Goal: Information Seeking & Learning: Learn about a topic

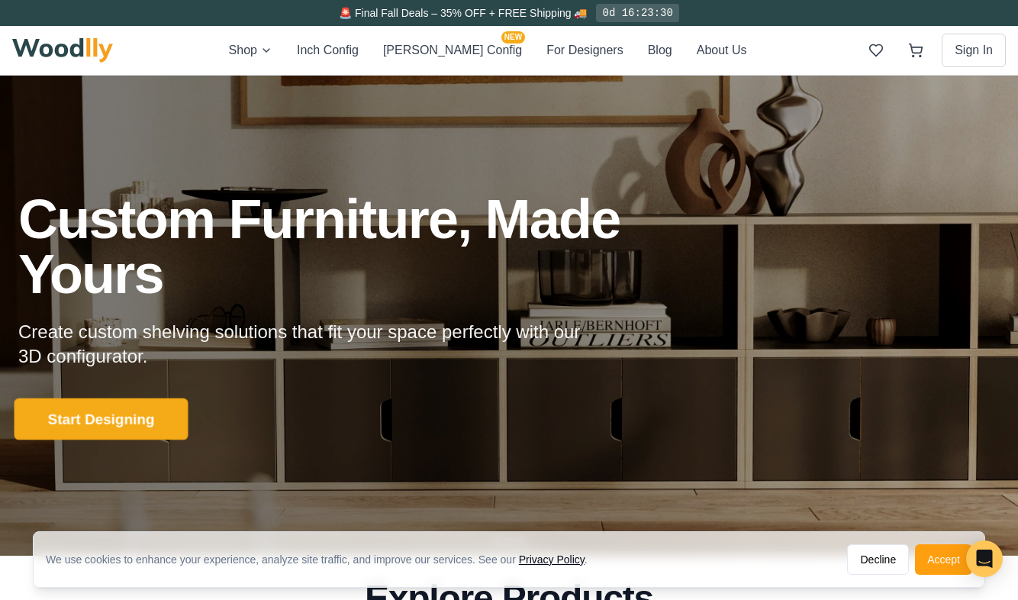
click at [148, 411] on button "Start Designing" at bounding box center [102, 419] width 174 height 42
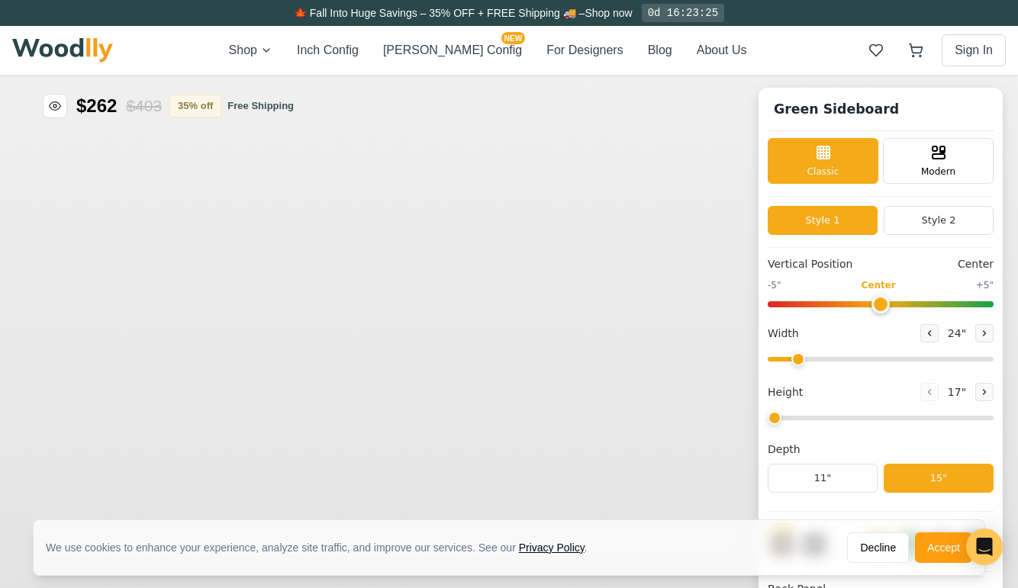
type input "56"
type input "2"
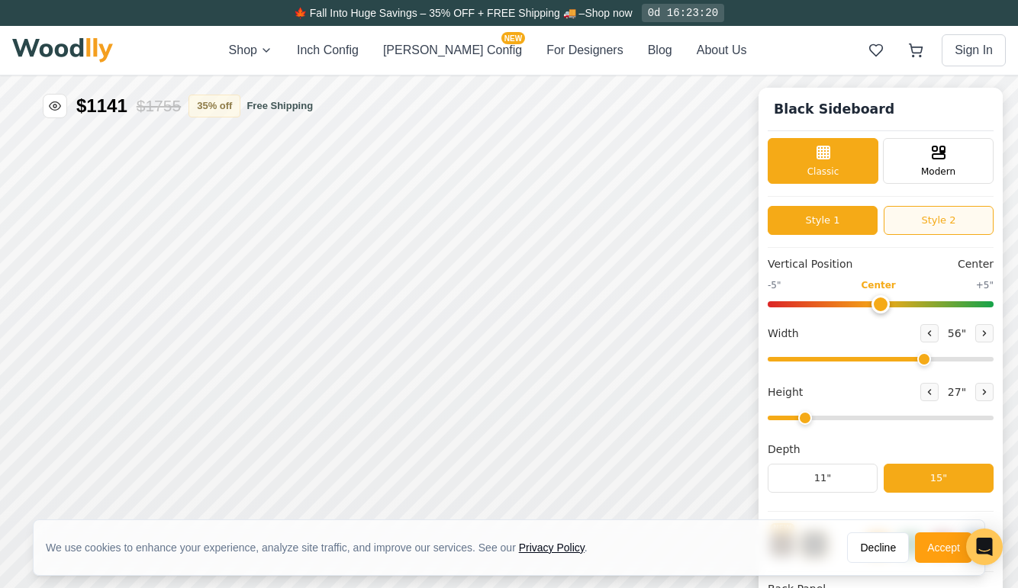
click at [934, 223] on button "Style 2" at bounding box center [939, 220] width 110 height 29
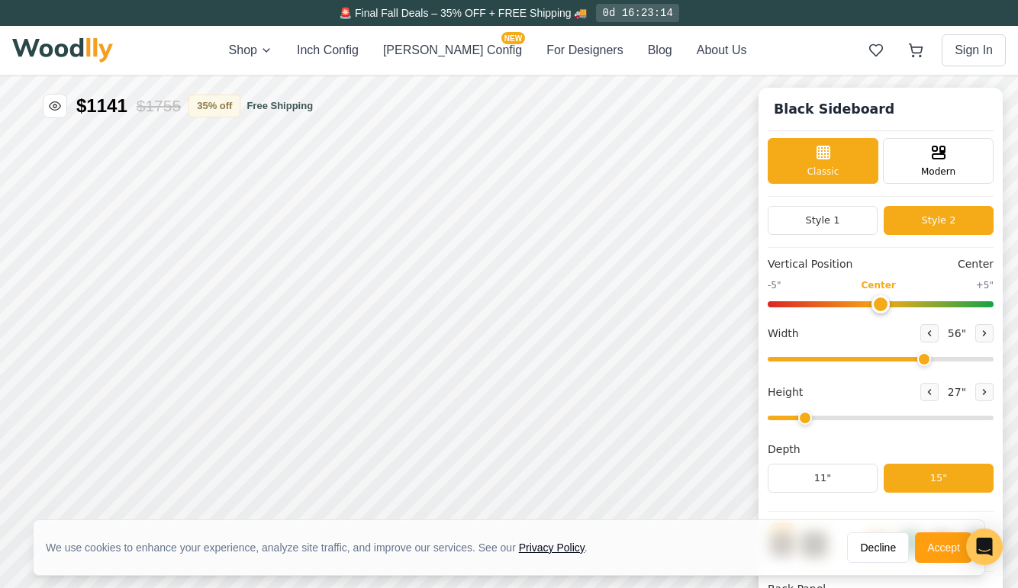
click at [918, 543] on button "Accept" at bounding box center [943, 548] width 57 height 31
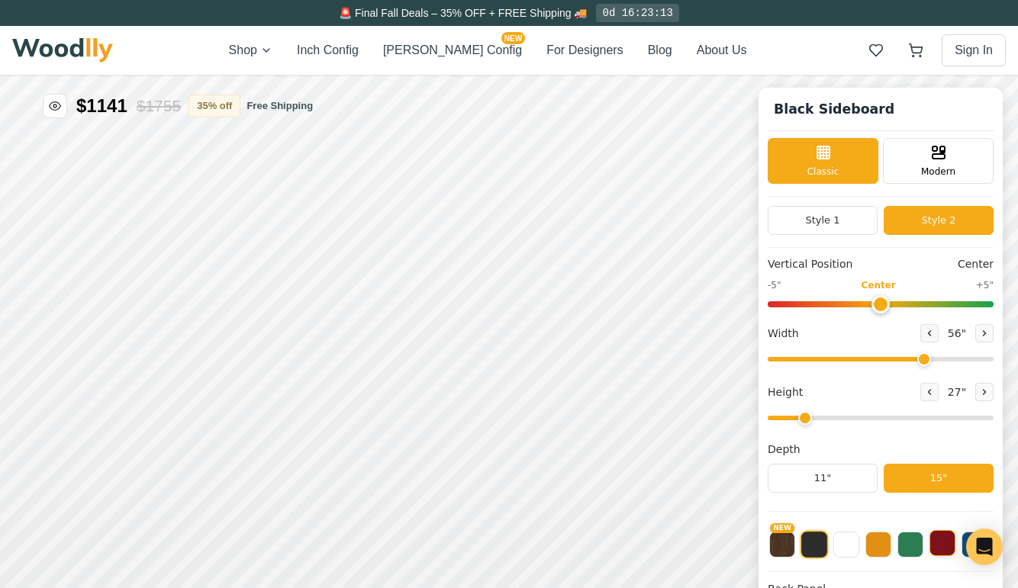
click at [952, 542] on button at bounding box center [943, 543] width 26 height 26
click at [846, 218] on button "Style 1" at bounding box center [823, 220] width 110 height 29
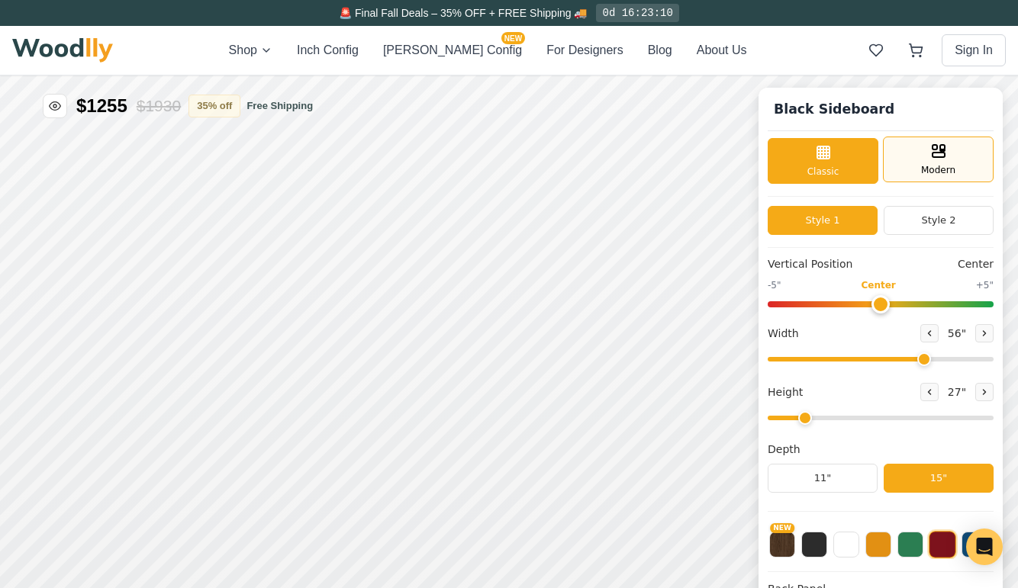
click at [933, 158] on div "Modern" at bounding box center [938, 160] width 111 height 46
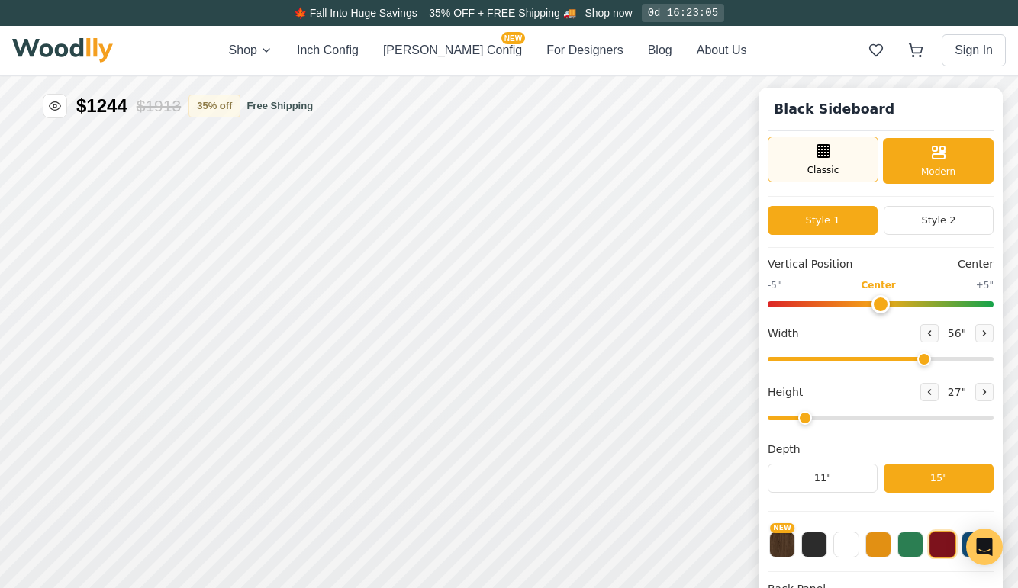
click at [849, 156] on div "Classic" at bounding box center [823, 160] width 111 height 46
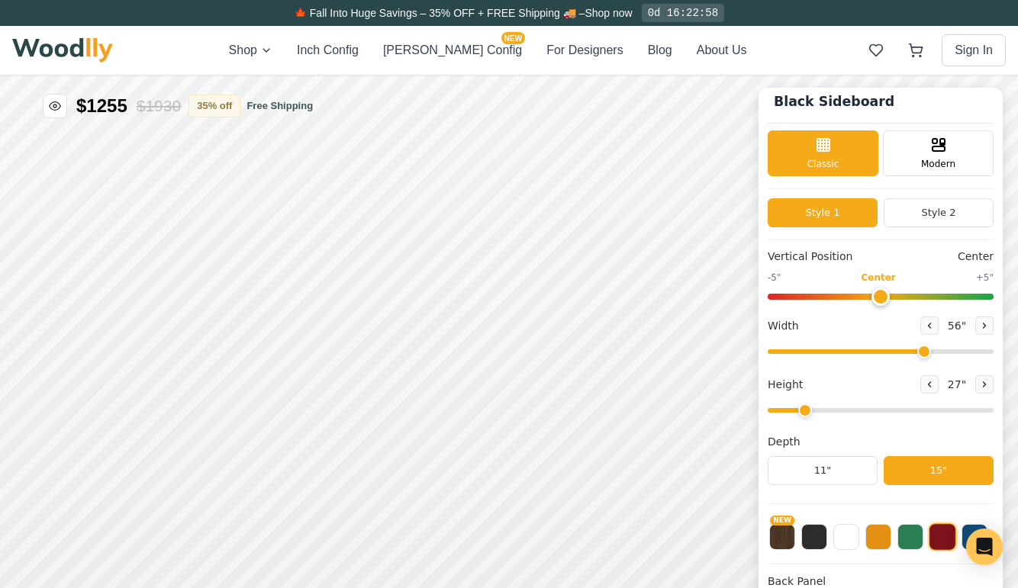
scroll to position [206, 0]
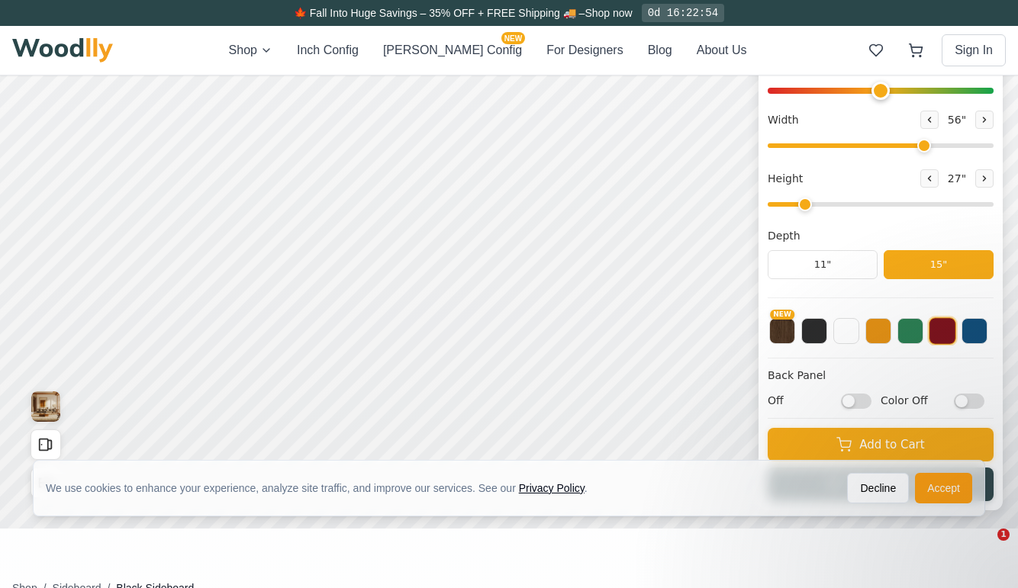
click at [866, 401] on input "Off" at bounding box center [856, 400] width 31 height 15
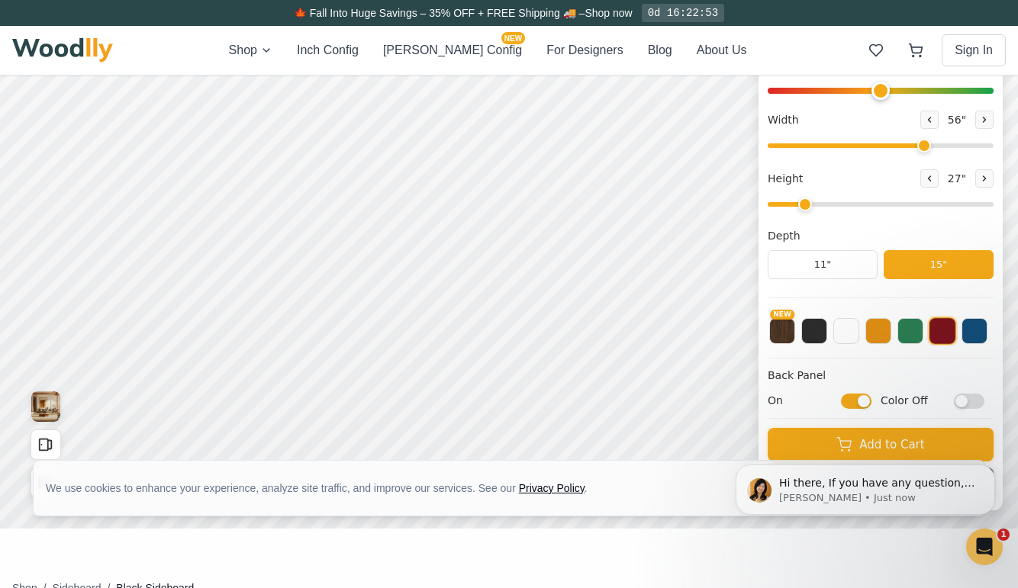
scroll to position [0, 0]
click at [864, 399] on input "On" at bounding box center [856, 400] width 31 height 15
checkbox input "false"
click at [982, 401] on input "Color Off" at bounding box center [969, 400] width 31 height 15
drag, startPoint x: 986, startPoint y: 397, endPoint x: 975, endPoint y: 401, distance: 11.3
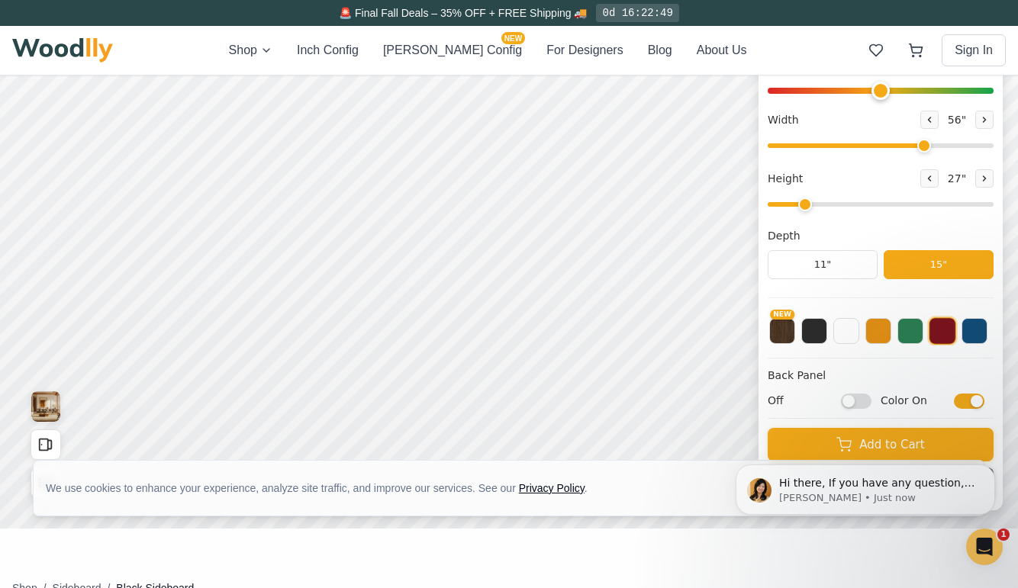
click at [985, 397] on input "Color On" at bounding box center [969, 400] width 31 height 15
checkbox input "false"
click at [857, 334] on button at bounding box center [847, 330] width 26 height 26
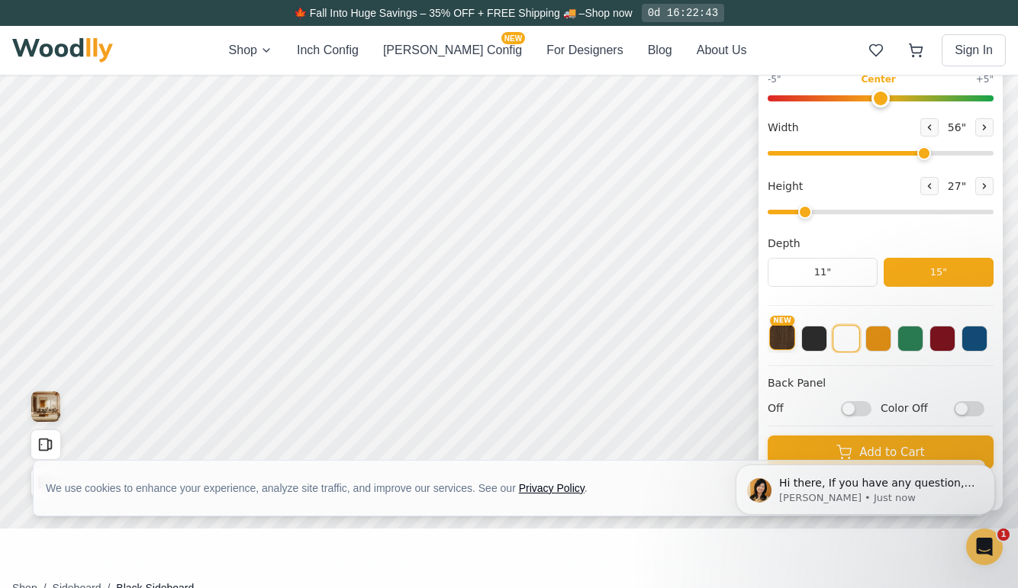
click at [795, 333] on button "NEW" at bounding box center [782, 337] width 26 height 26
click at [824, 350] on button at bounding box center [814, 337] width 26 height 26
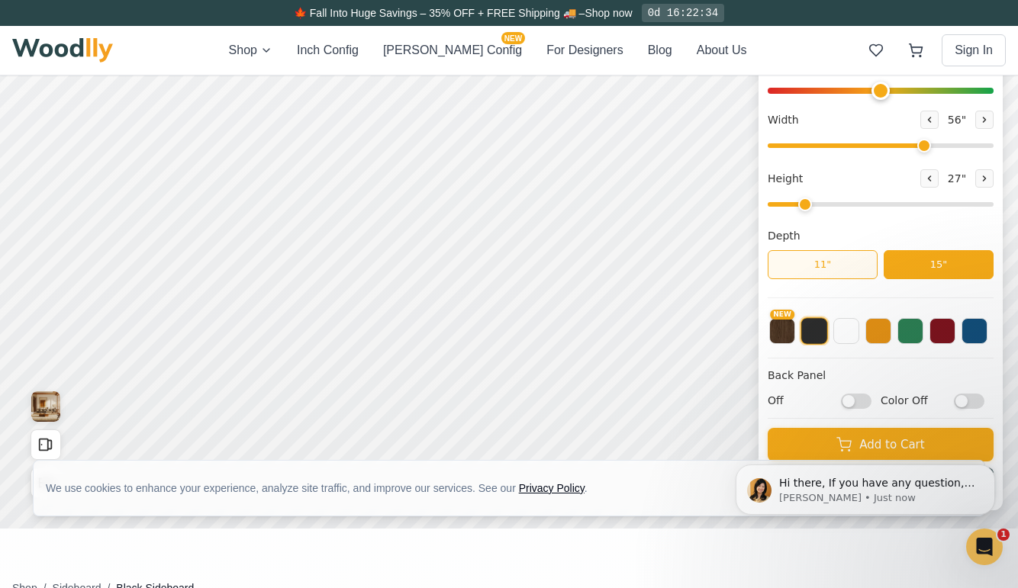
click at [842, 264] on button "11"" at bounding box center [823, 264] width 110 height 29
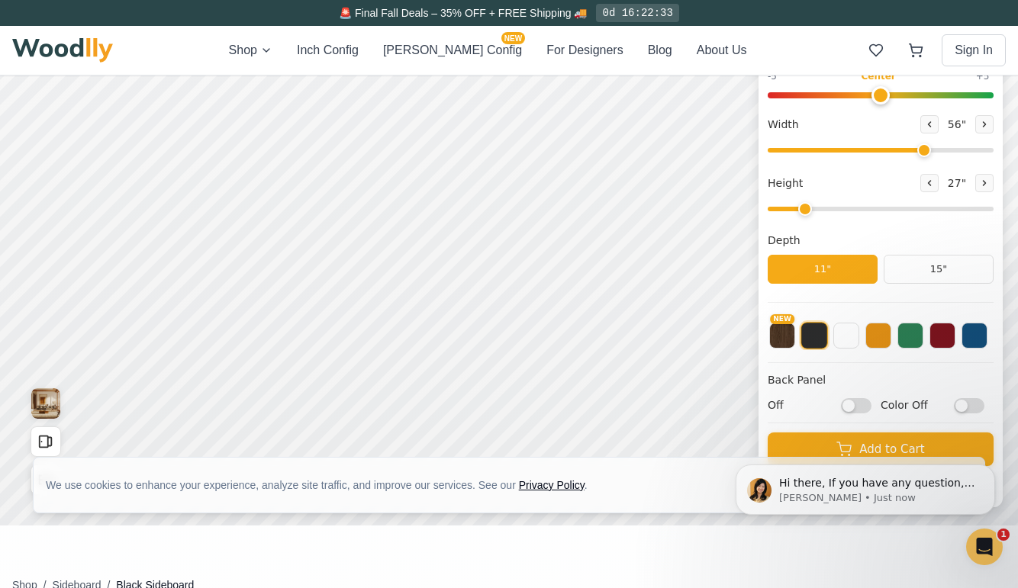
scroll to position [0, 0]
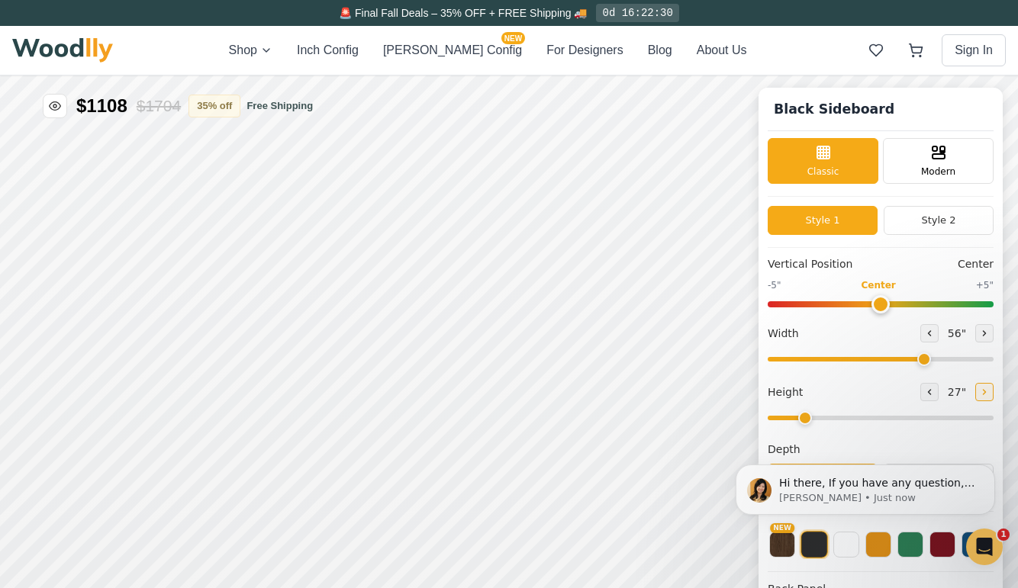
click at [986, 393] on icon at bounding box center [985, 392] width 2 height 5
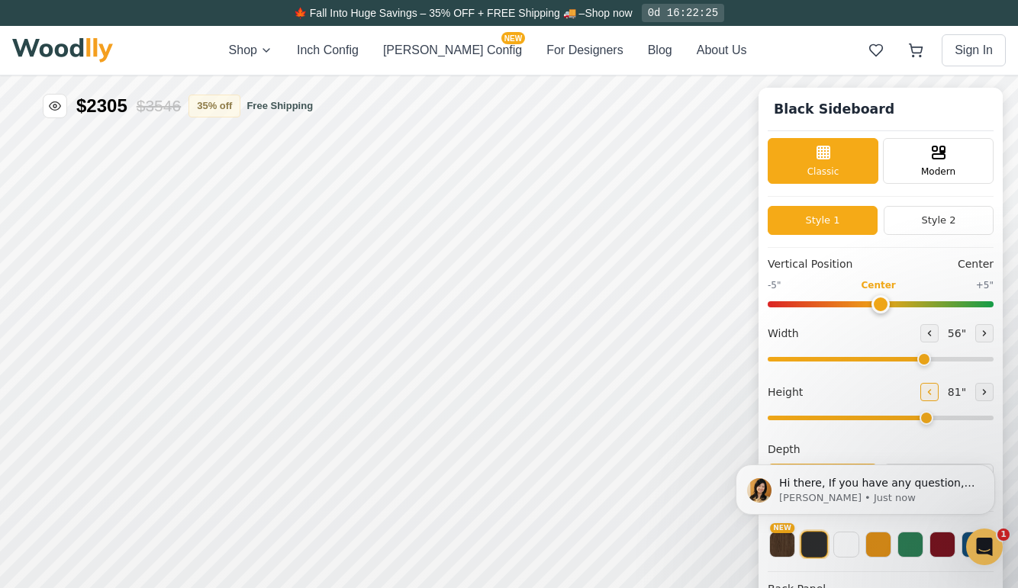
click at [934, 392] on icon at bounding box center [929, 392] width 9 height 9
type input "3"
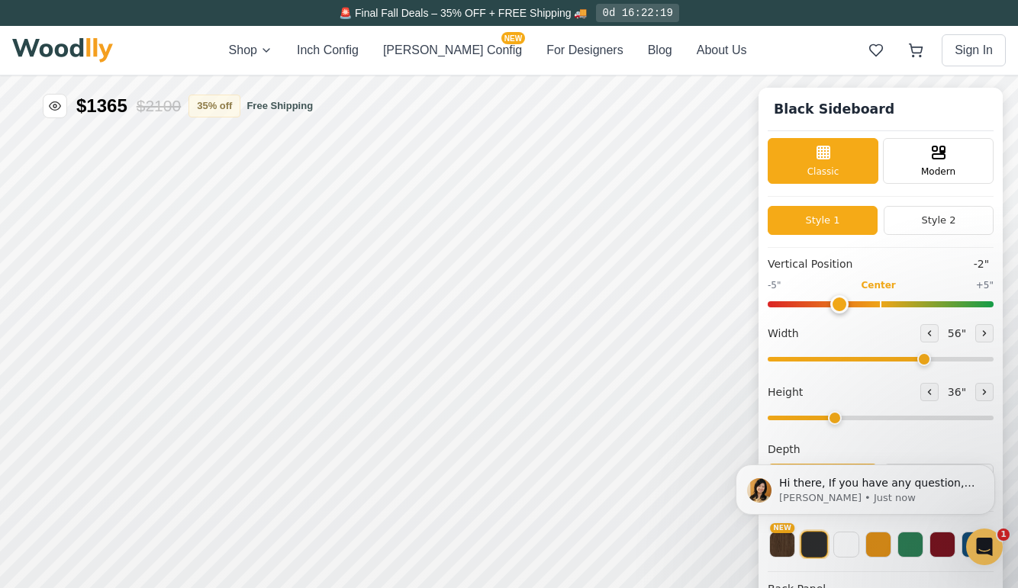
drag, startPoint x: 888, startPoint y: 302, endPoint x: 858, endPoint y: 305, distance: 29.9
click at [858, 305] on input "range" at bounding box center [881, 304] width 226 height 6
drag, startPoint x: 850, startPoint y: 304, endPoint x: 897, endPoint y: 301, distance: 46.7
type input "0"
click at [897, 301] on input "range" at bounding box center [881, 304] width 226 height 6
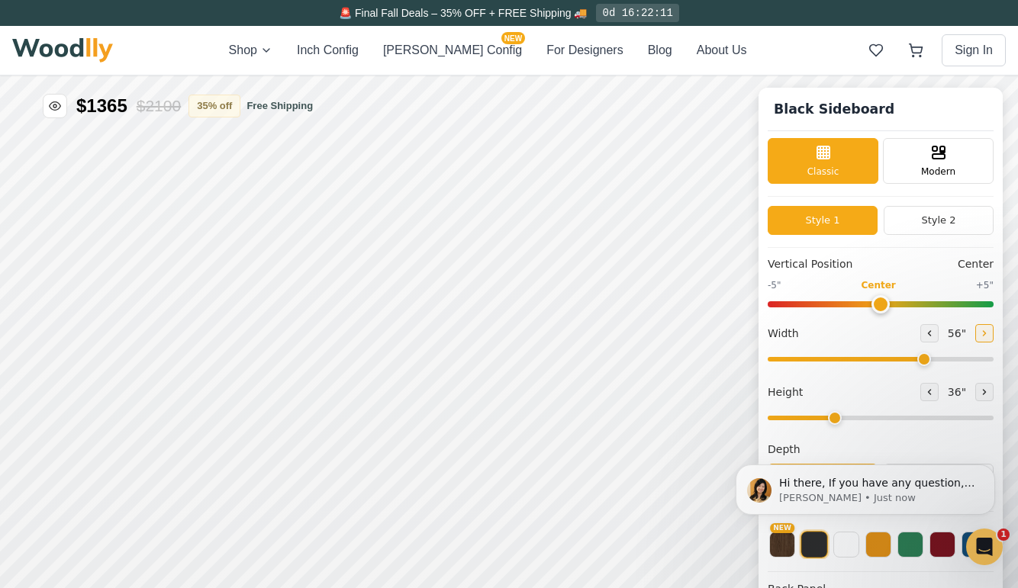
click at [986, 333] on button at bounding box center [984, 333] width 18 height 18
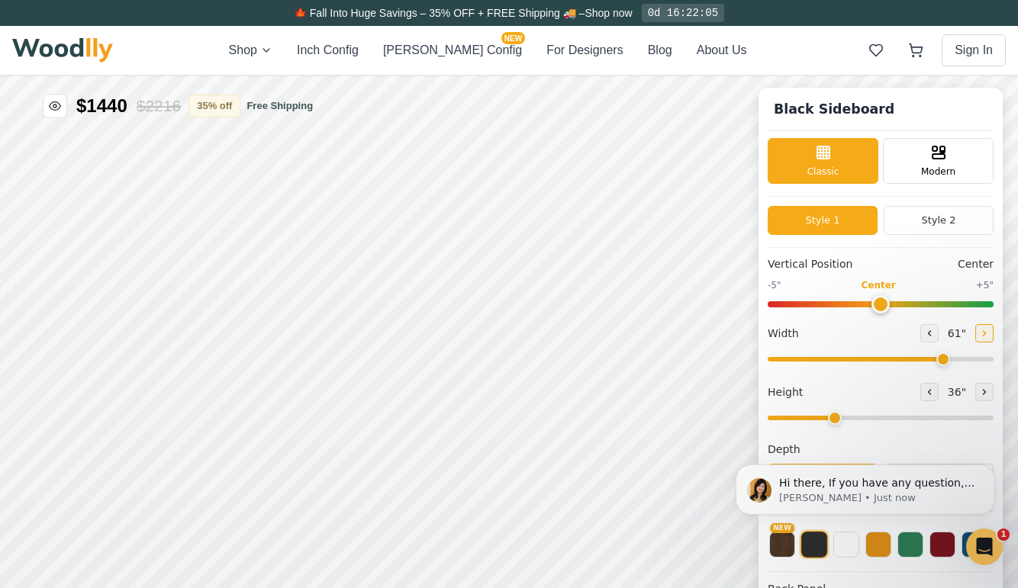
click at [986, 333] on button at bounding box center [984, 333] width 18 height 18
drag, startPoint x: 955, startPoint y: 360, endPoint x: 1004, endPoint y: 363, distance: 49.7
click at [1003, 363] on div "Black Sideboard Classic Modern Style 1 Style 2 Vertical Position Center -5" Cen…" at bounding box center [881, 402] width 244 height 629
click at [226, 14] on div "🚨 Final Fall Deals – 35% OFF + FREE Shipping 🚚 0d 16:21:29" at bounding box center [509, 13] width 1018 height 26
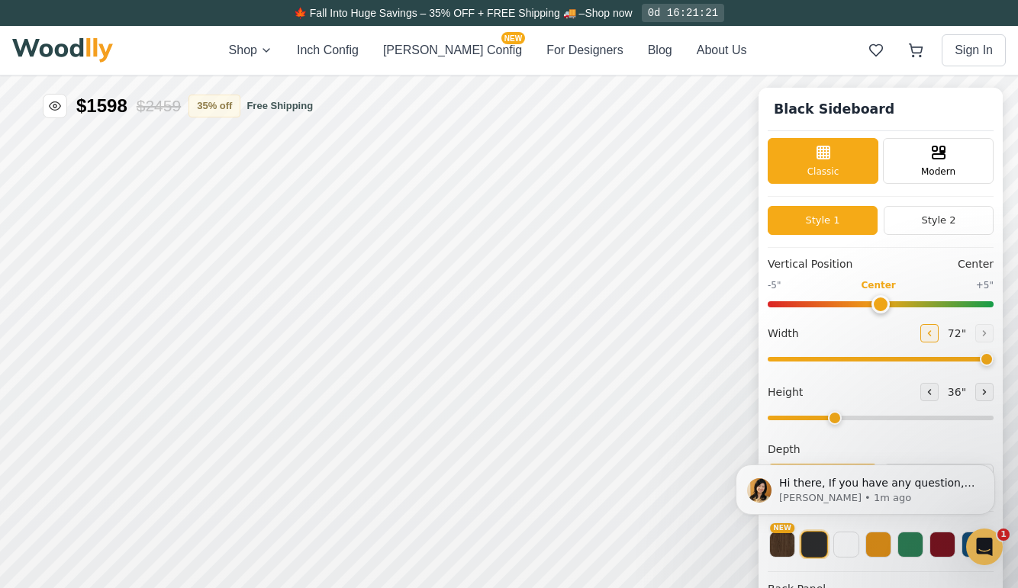
click at [933, 331] on icon at bounding box center [929, 333] width 9 height 9
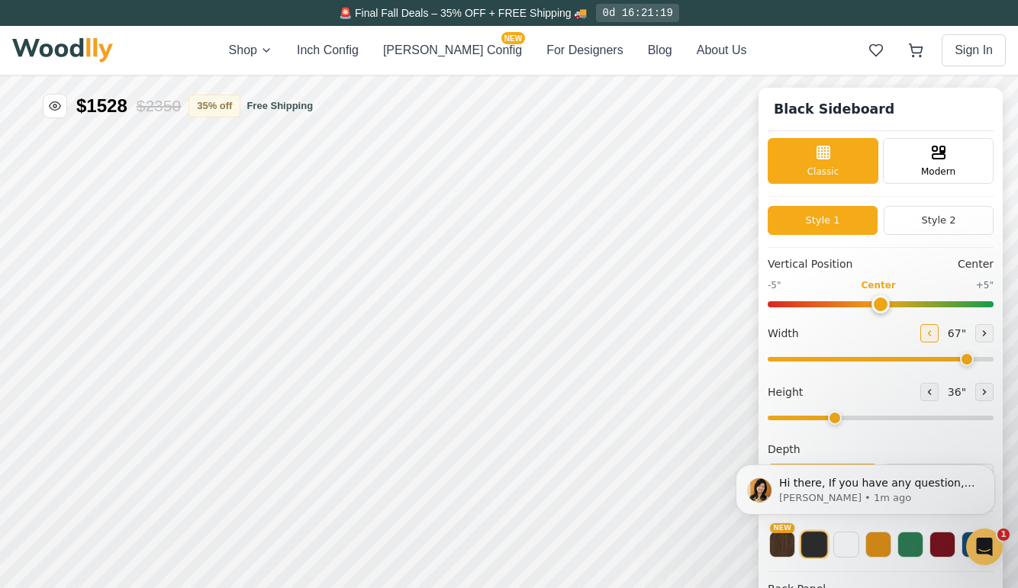
click at [933, 331] on icon at bounding box center [929, 333] width 9 height 9
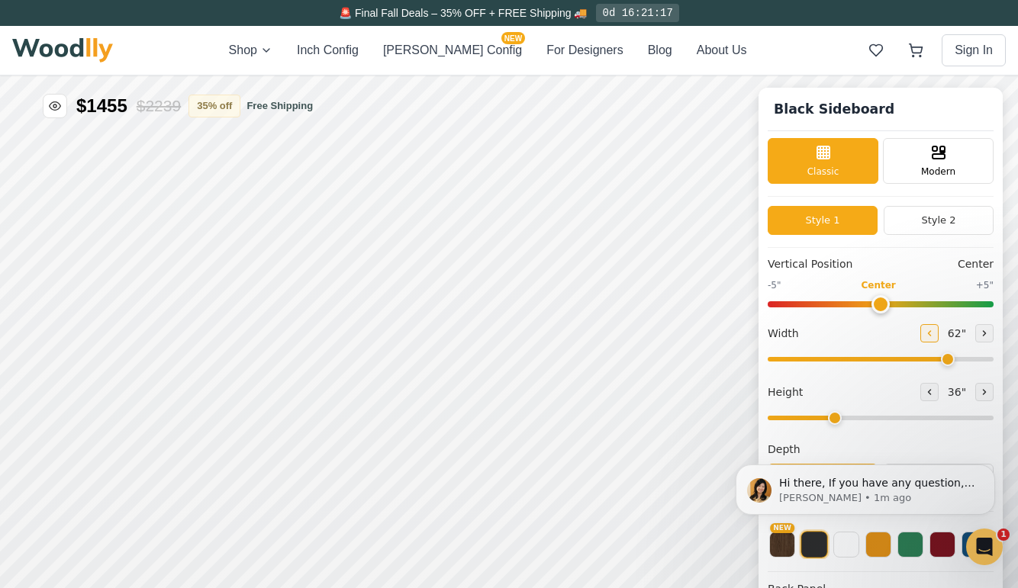
click at [933, 331] on icon at bounding box center [929, 333] width 9 height 9
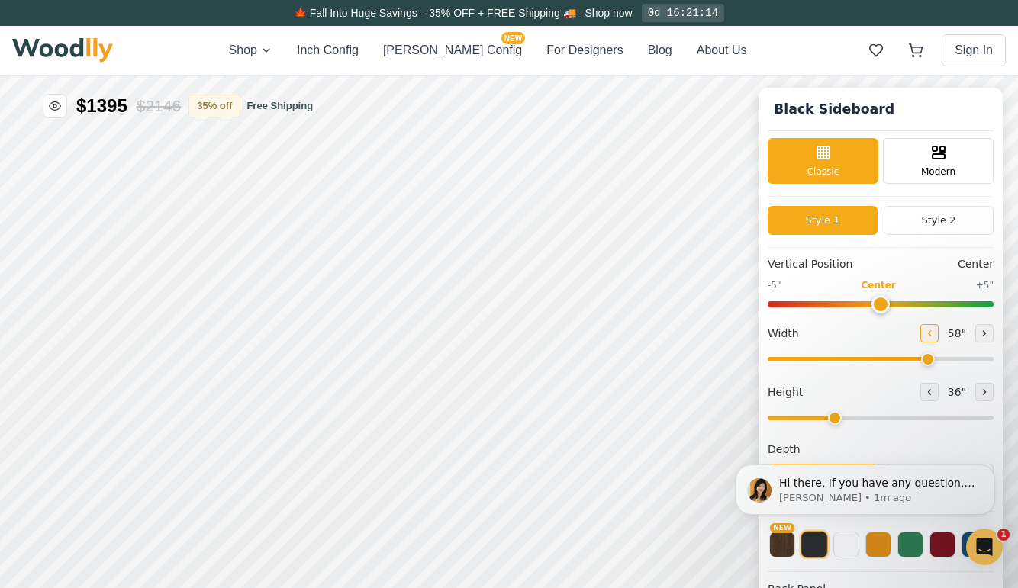
click at [933, 331] on icon at bounding box center [929, 333] width 9 height 9
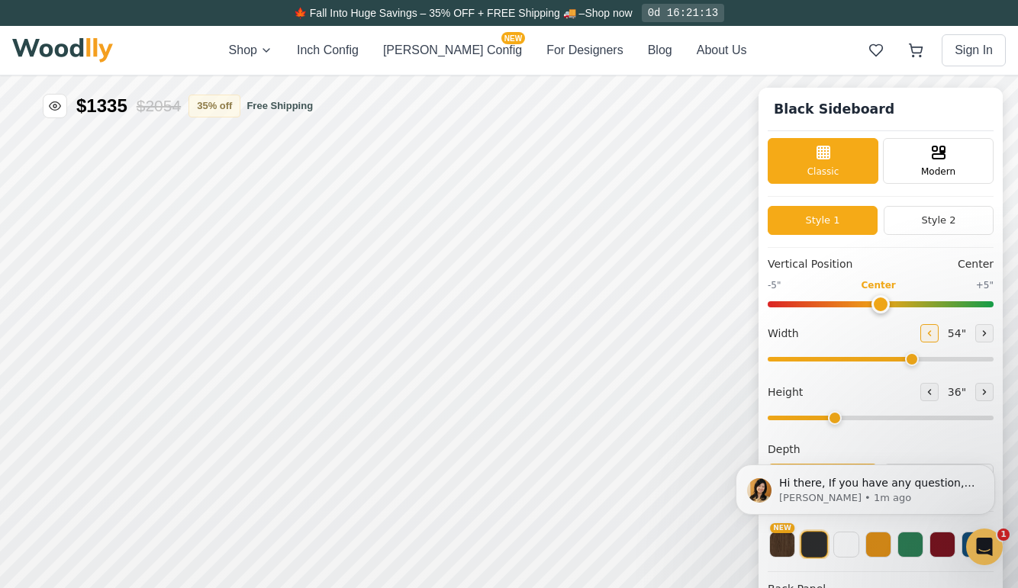
click at [933, 331] on icon at bounding box center [929, 333] width 9 height 9
type input "48"
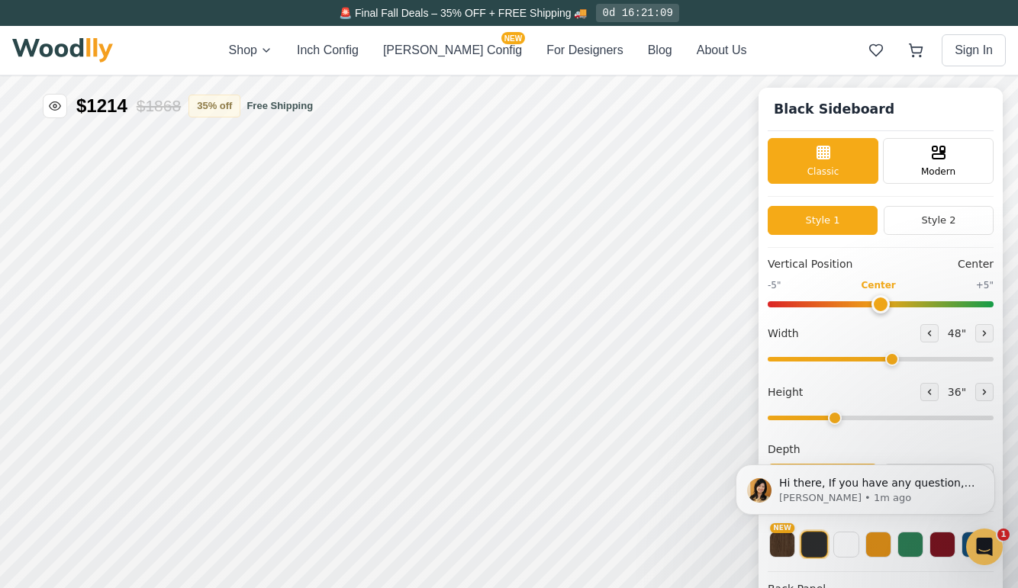
scroll to position [8, 0]
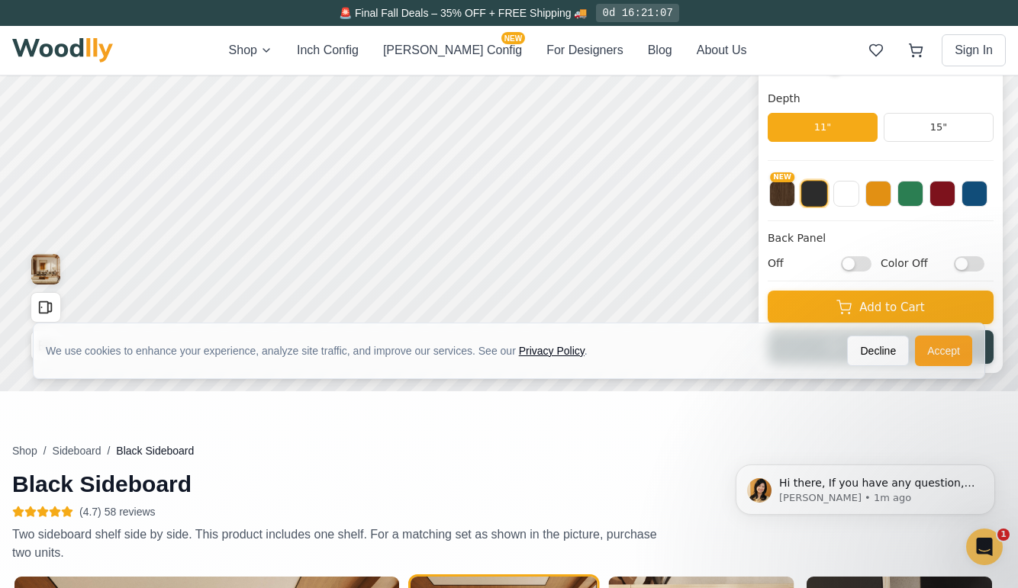
click at [948, 349] on button "Accept" at bounding box center [943, 351] width 57 height 31
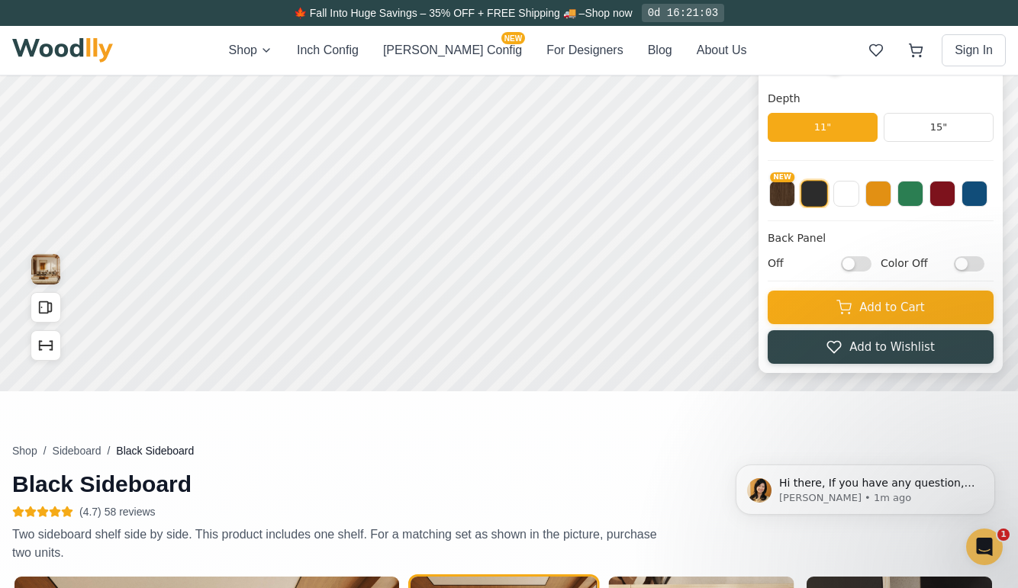
scroll to position [0, 0]
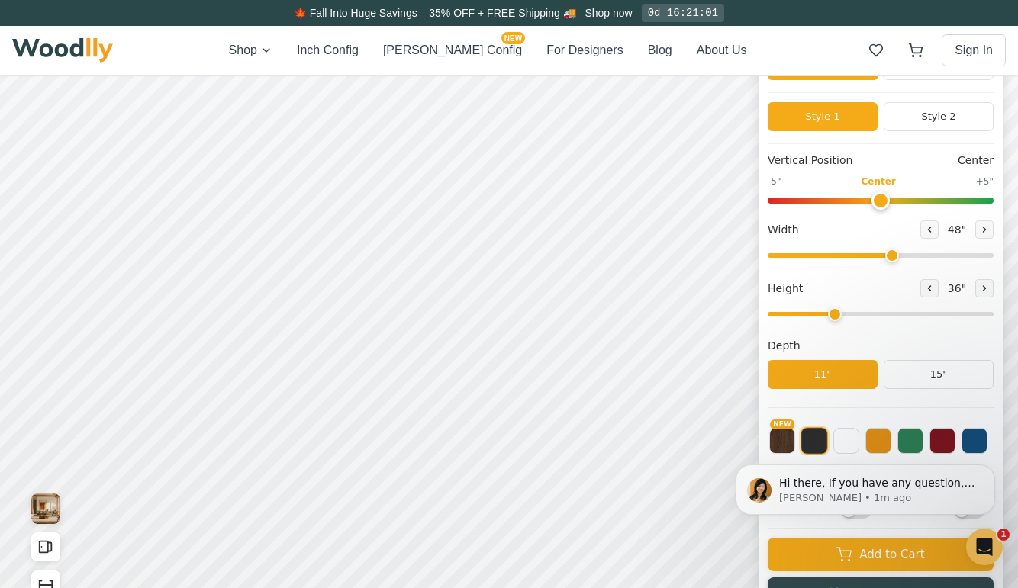
click at [879, 435] on html "Hi there, If you have any question, we are right here for you. 😊 [PERSON_NAME] …" at bounding box center [865, 490] width 305 height 114
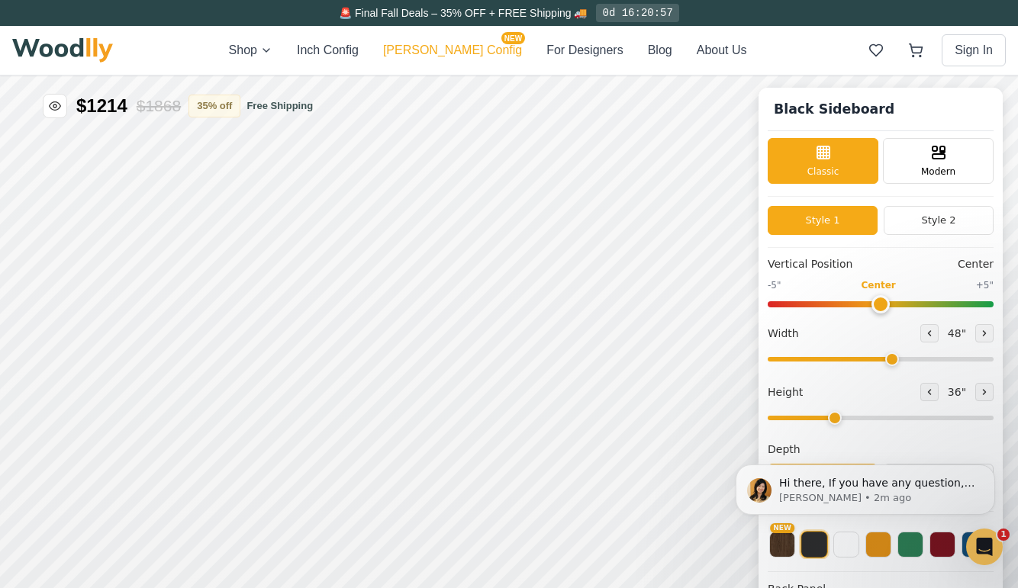
click at [463, 51] on button "[PERSON_NAME] Config NEW" at bounding box center [452, 50] width 139 height 18
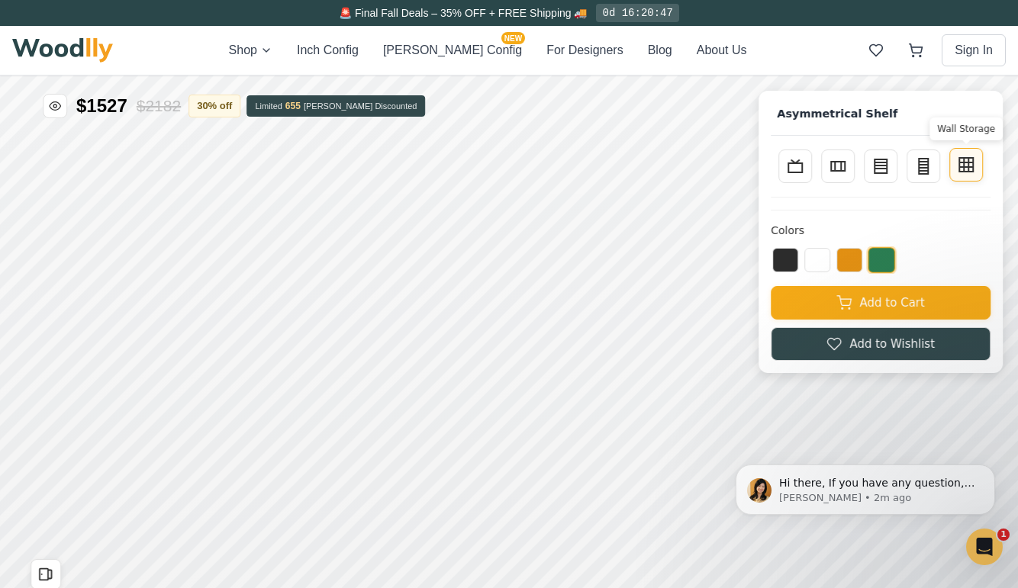
click at [975, 161] on icon at bounding box center [966, 165] width 18 height 18
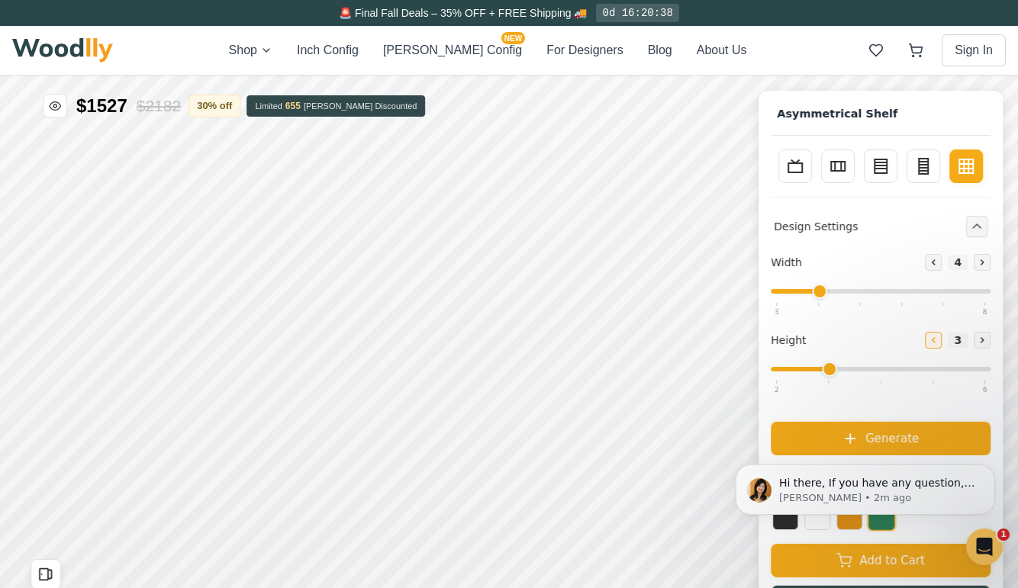
click at [938, 337] on icon at bounding box center [933, 340] width 9 height 9
type input "2"
click at [988, 260] on button "Increase" at bounding box center [982, 262] width 17 height 17
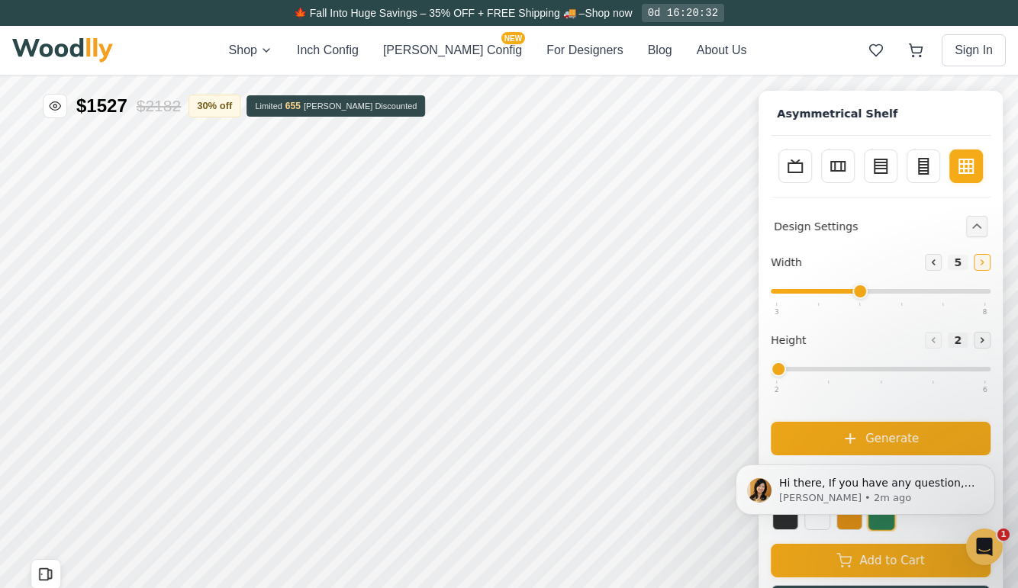
click at [987, 262] on icon at bounding box center [982, 262] width 9 height 9
click at [987, 261] on icon at bounding box center [982, 262] width 9 height 9
type input "8"
click at [981, 224] on icon "Collapse controls" at bounding box center [977, 226] width 8 height 4
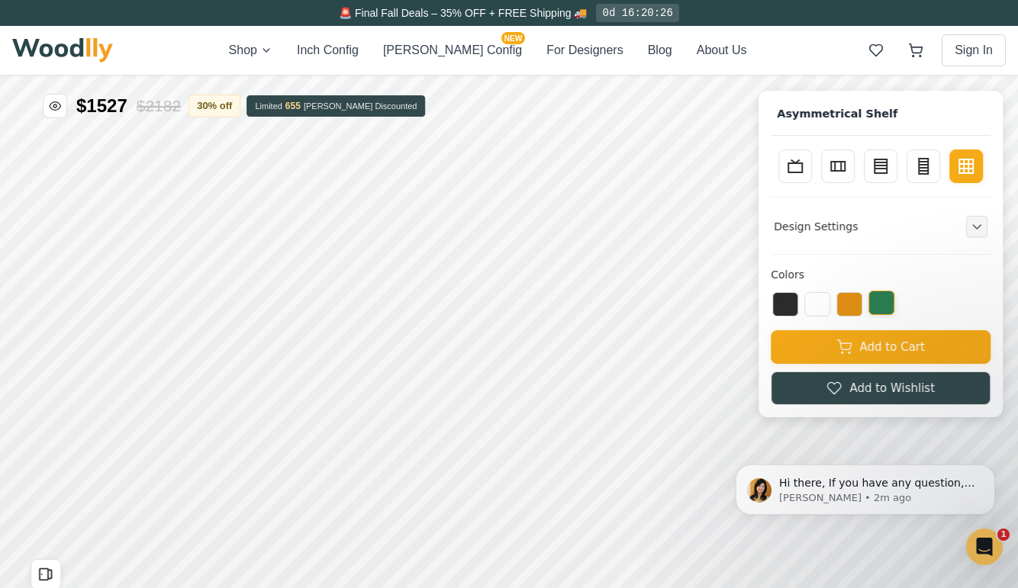
click at [891, 301] on button at bounding box center [882, 303] width 26 height 24
click at [798, 302] on button at bounding box center [785, 303] width 26 height 24
click at [547, 55] on button "For Designers" at bounding box center [585, 50] width 76 height 18
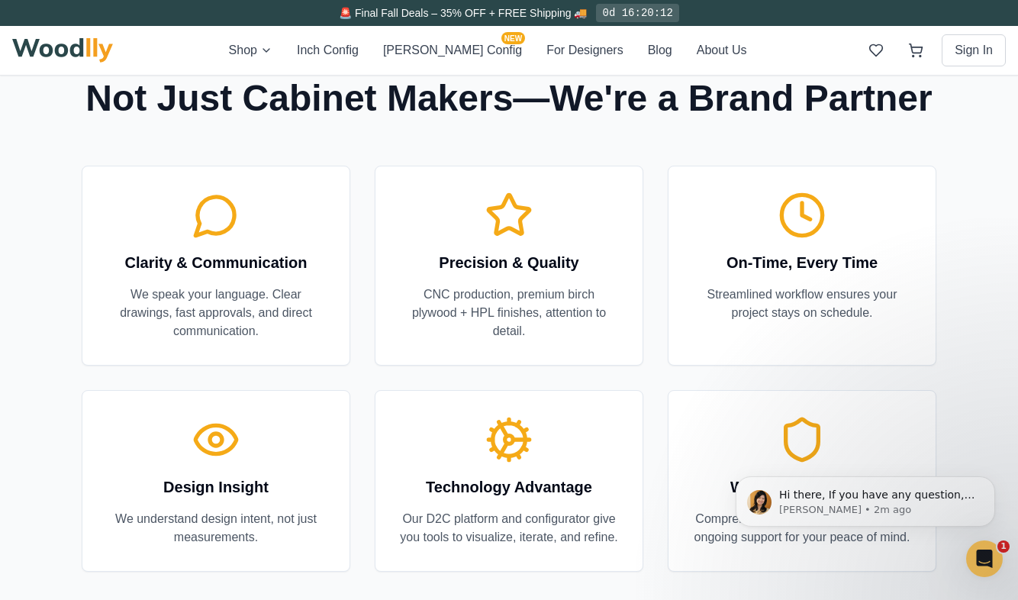
scroll to position [506, 0]
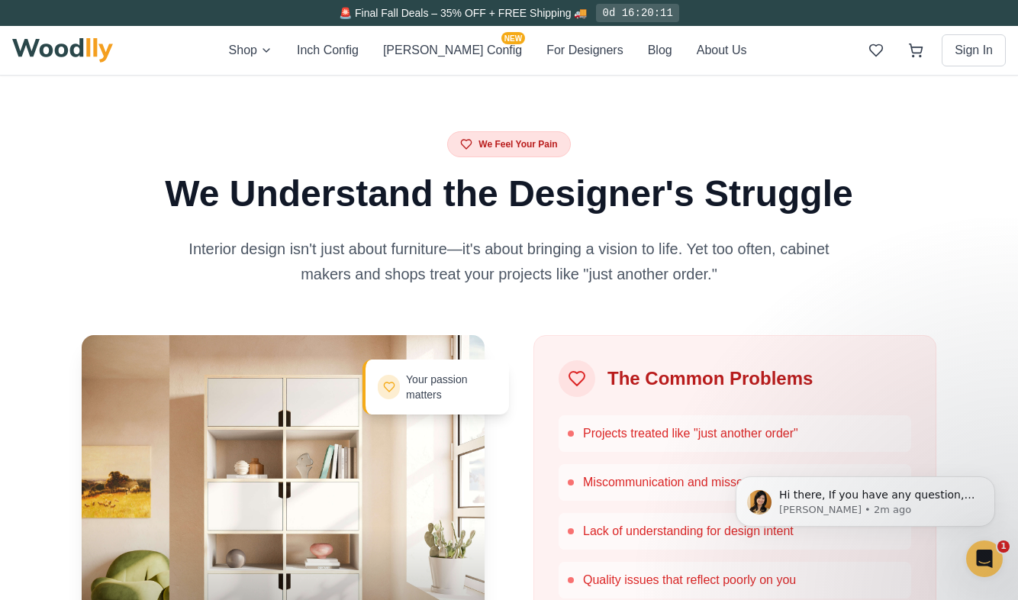
click at [49, 57] on img at bounding box center [62, 50] width 101 height 24
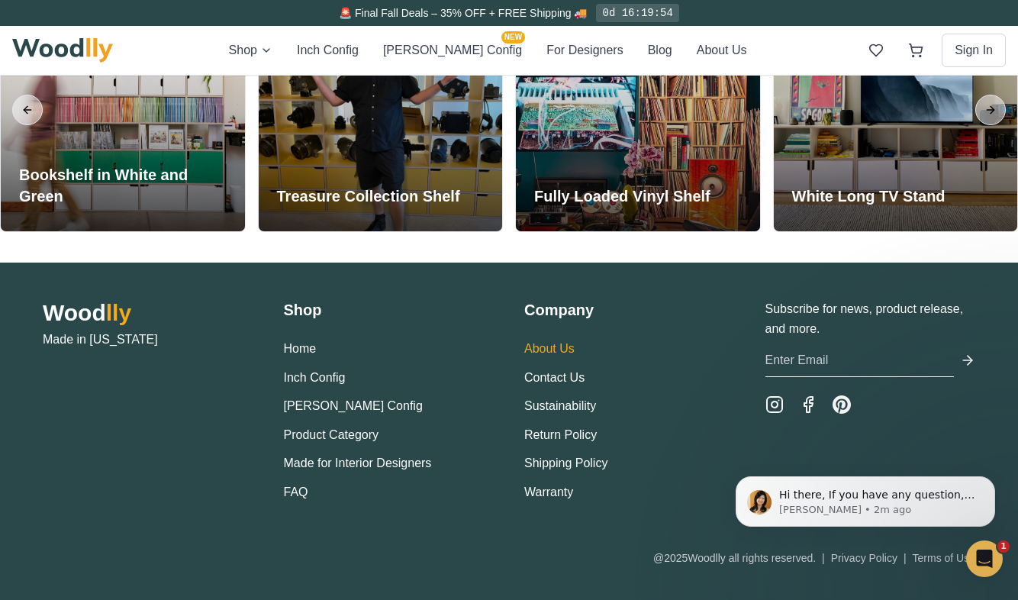
scroll to position [3515, 0]
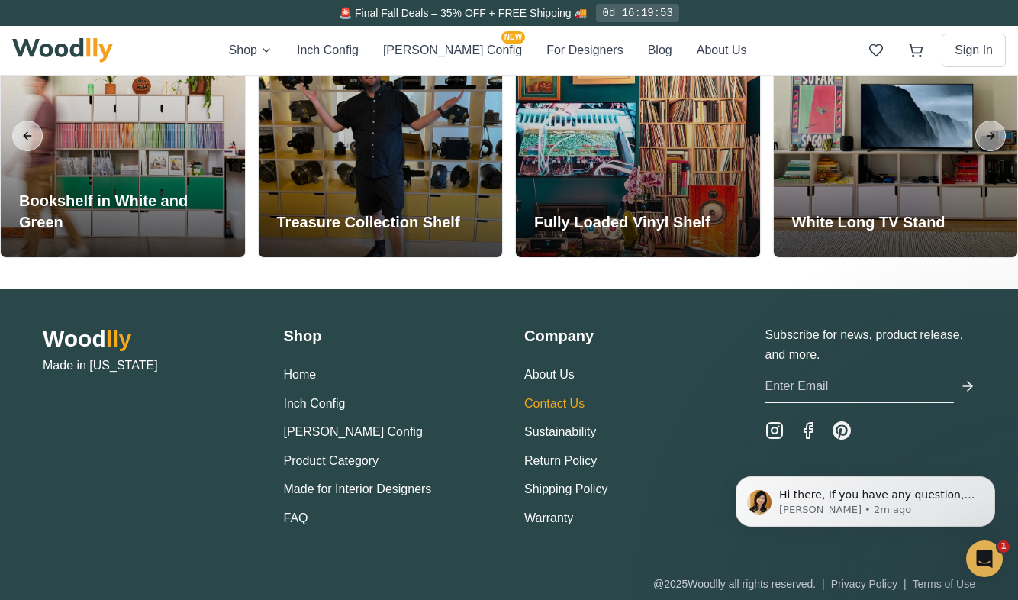
click at [555, 405] on link "Contact Us" at bounding box center [554, 403] width 60 height 13
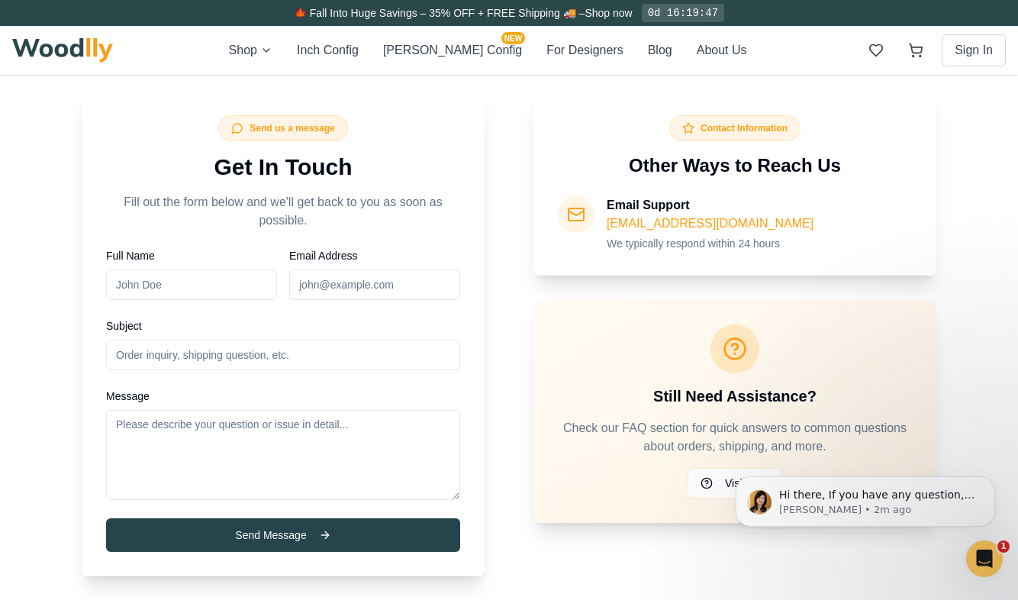
scroll to position [263, 0]
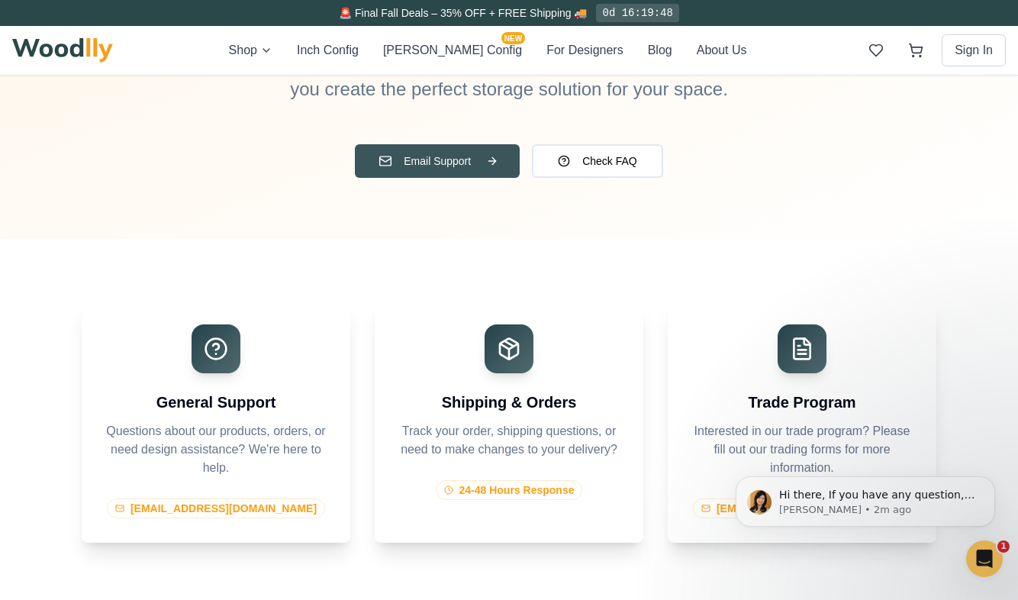
click at [459, 169] on button "Email Support" at bounding box center [437, 161] width 165 height 34
